Goal: Information Seeking & Learning: Learn about a topic

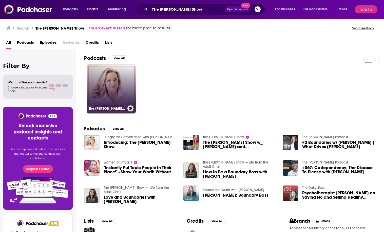
click at [123, 85] on link "The [PERSON_NAME] Show" at bounding box center [111, 89] width 49 height 49
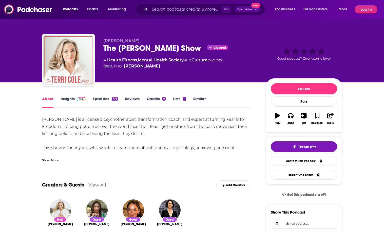
click at [73, 99] on link "Insights" at bounding box center [72, 102] width 25 height 12
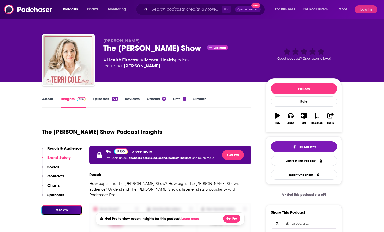
click at [50, 101] on link "About" at bounding box center [47, 102] width 11 height 12
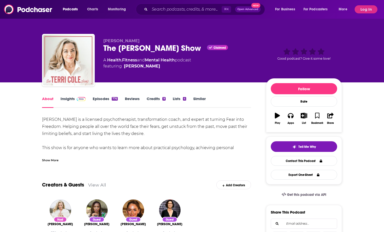
click at [71, 98] on link "Insights" at bounding box center [72, 102] width 25 height 12
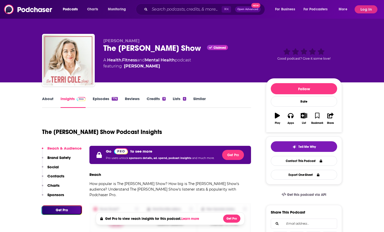
click at [111, 49] on div "The [PERSON_NAME] Show Claimed" at bounding box center [180, 48] width 154 height 10
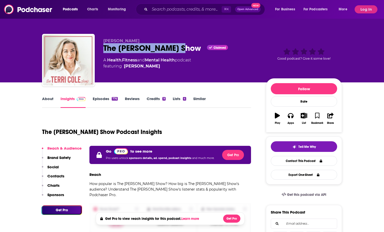
drag, startPoint x: 111, startPoint y: 49, endPoint x: 158, endPoint y: 49, distance: 47.3
click at [158, 49] on div "The [PERSON_NAME] Show Claimed" at bounding box center [180, 48] width 154 height 10
copy h2 "The [PERSON_NAME] Show"
